Goal: Transaction & Acquisition: Subscribe to service/newsletter

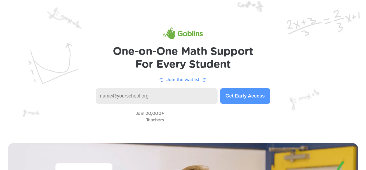
click at [260, 96] on button "Get Early Access" at bounding box center [245, 95] width 50 height 15
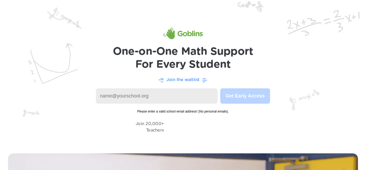
click at [336, 87] on img at bounding box center [183, 72] width 366 height 145
click at [349, 87] on img at bounding box center [183, 72] width 366 height 145
click at [334, 104] on img at bounding box center [183, 72] width 366 height 145
click at [315, 59] on img at bounding box center [183, 72] width 366 height 145
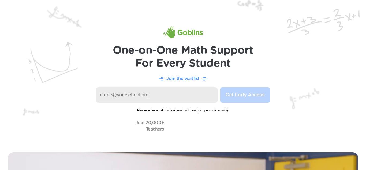
click at [183, 80] on p "Join the waitlist" at bounding box center [182, 78] width 33 height 6
drag, startPoint x: 315, startPoint y: 59, endPoint x: 261, endPoint y: 43, distance: 56.0
click at [261, 43] on header "One-on-One Math Support For Every Student Join the waitlist Get Early Access Pl…" at bounding box center [183, 71] width 366 height 145
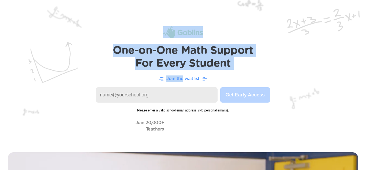
click at [308, 32] on img at bounding box center [183, 71] width 366 height 145
drag, startPoint x: 308, startPoint y: 32, endPoint x: 304, endPoint y: 38, distance: 7.1
click at [304, 38] on img at bounding box center [183, 71] width 366 height 145
